Goal: Register for event/course

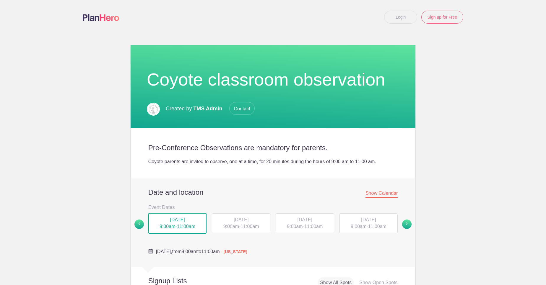
click at [222, 231] on div "TUE, Sep 23, 2025 9:00am - 11:00am" at bounding box center [241, 224] width 58 height 20
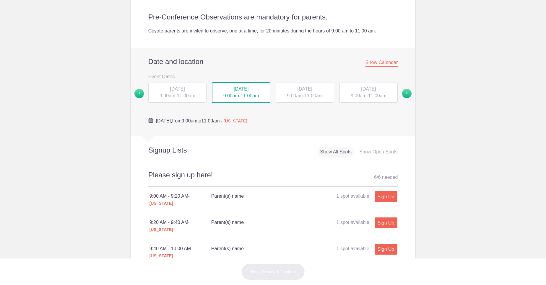
scroll to position [146, 0]
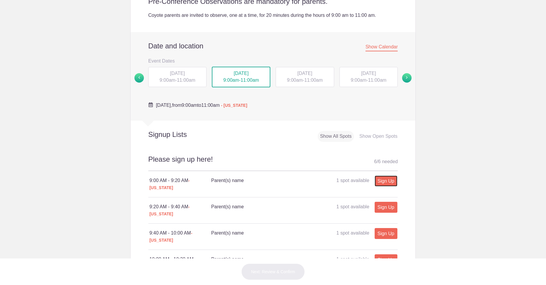
click at [378, 183] on link "Sign Up" at bounding box center [385, 181] width 23 height 11
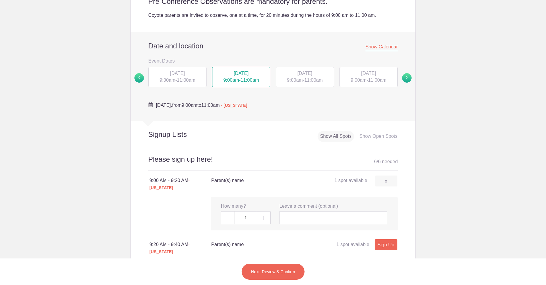
click at [257, 212] on span at bounding box center [263, 217] width 13 height 13
click at [259, 214] on span at bounding box center [263, 217] width 13 height 13
click at [240, 214] on input "1" at bounding box center [245, 217] width 22 height 13
type input "1"
click at [294, 211] on input "text" at bounding box center [333, 217] width 108 height 13
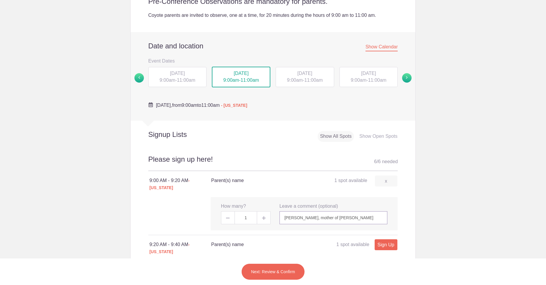
type input "Paulina, mother of Georg Jirt"
click at [266, 271] on button "Next: Review & Confirm" at bounding box center [272, 272] width 63 height 17
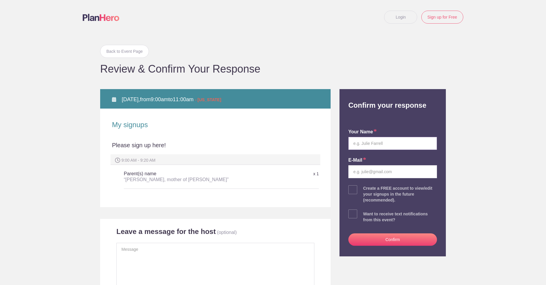
click at [365, 148] on input "text" at bounding box center [392, 143] width 89 height 13
type input "DELIA PAULINA P AGUIRRE HIRT"
type input "dp.aguirre.hirt@gmail.com"
drag, startPoint x: 380, startPoint y: 144, endPoint x: 362, endPoint y: 146, distance: 17.9
click at [362, 146] on input "DELIA PAULINA P AGUIRRE HIRT" at bounding box center [392, 143] width 89 height 13
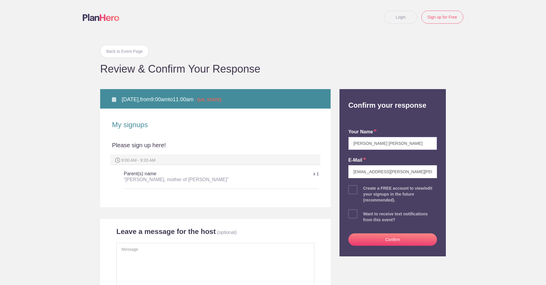
type input "DELIA P AGUIRRE HIRT"
click at [369, 237] on button "Confirm" at bounding box center [392, 240] width 89 height 12
